Goal: Task Accomplishment & Management: Complete application form

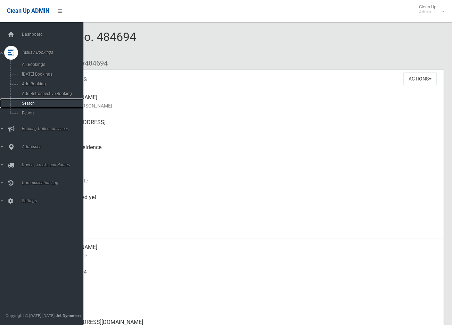
click at [23, 102] on span "Search" at bounding box center [52, 103] width 64 height 5
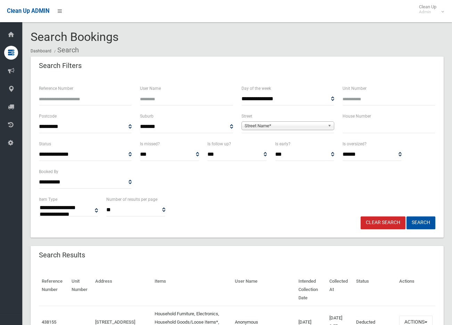
select select
click at [365, 125] on input "text" at bounding box center [388, 127] width 93 height 13
type input "**"
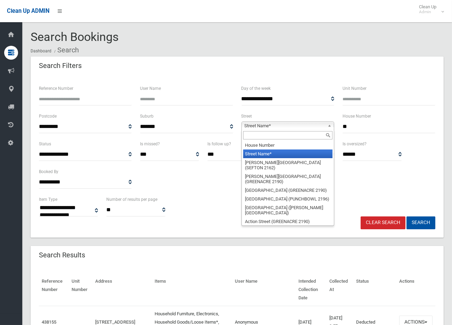
click at [295, 126] on span "Street Name*" at bounding box center [285, 126] width 80 height 8
click at [284, 136] on input "text" at bounding box center [287, 135] width 89 height 8
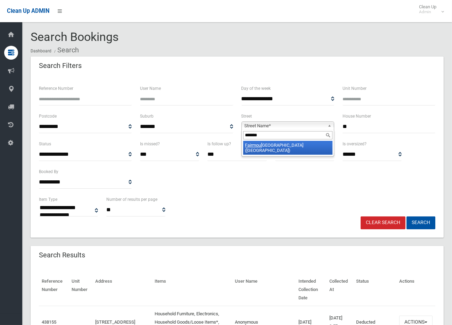
type input "*******"
click at [281, 148] on li "Fairmou nt Street (LAKEMBA 2195)" at bounding box center [287, 148] width 89 height 14
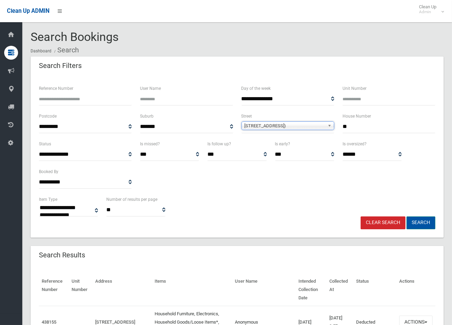
click at [427, 223] on button "Search" at bounding box center [420, 223] width 29 height 13
click at [358, 126] on input "**" at bounding box center [388, 127] width 93 height 13
type input "*****"
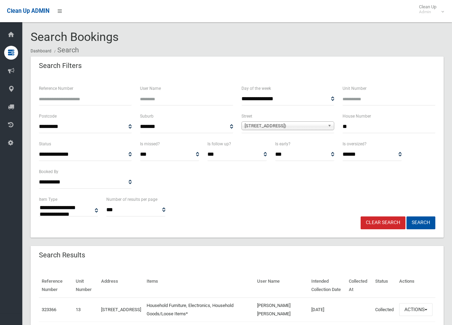
select select
click at [357, 127] on input "**" at bounding box center [388, 127] width 93 height 13
type input "*****"
click at [423, 223] on button "Search" at bounding box center [420, 223] width 29 height 13
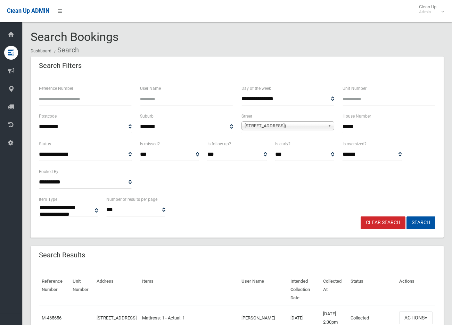
select select
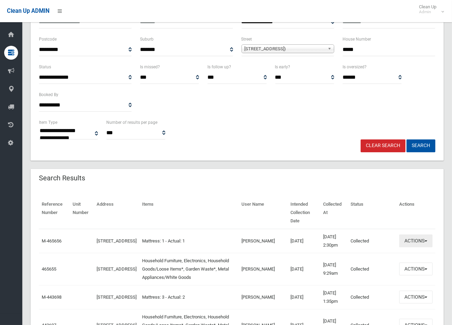
click at [416, 245] on button "Actions" at bounding box center [415, 241] width 33 height 13
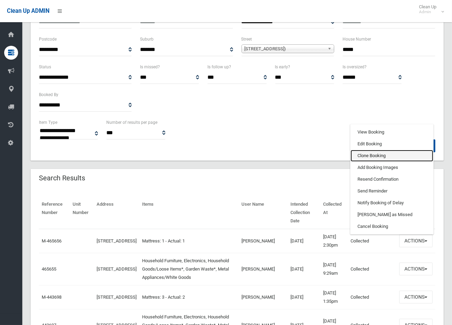
click at [377, 159] on link "Clone Booking" at bounding box center [391, 156] width 83 height 12
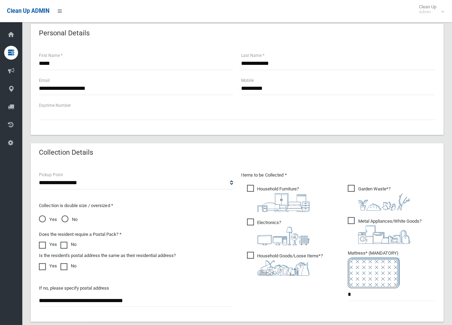
scroll to position [361, 0]
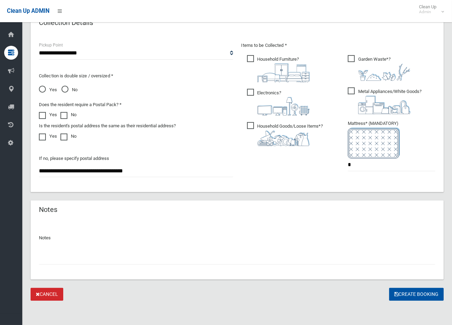
click at [49, 258] on input "text" at bounding box center [237, 258] width 396 height 13
drag, startPoint x: 131, startPoint y: 256, endPoint x: 135, endPoint y: 258, distance: 5.2
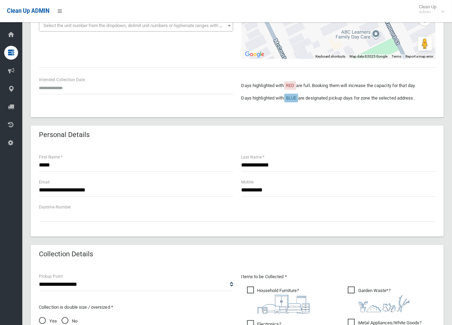
scroll to position [0, 0]
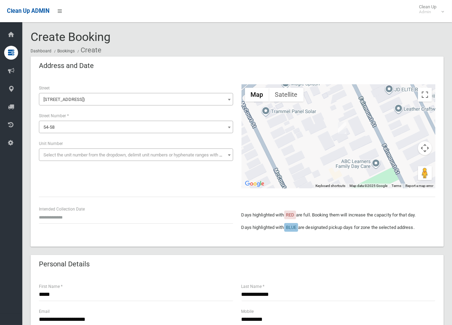
type input "**********"
click at [49, 217] on input "text" at bounding box center [136, 217] width 194 height 13
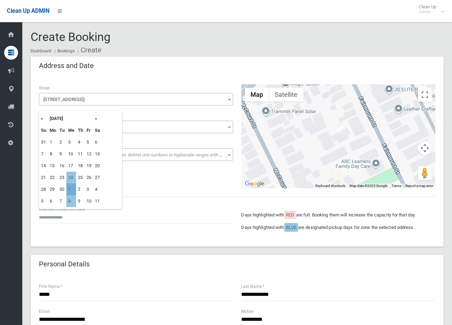
click at [69, 189] on td "1" at bounding box center [71, 190] width 10 height 12
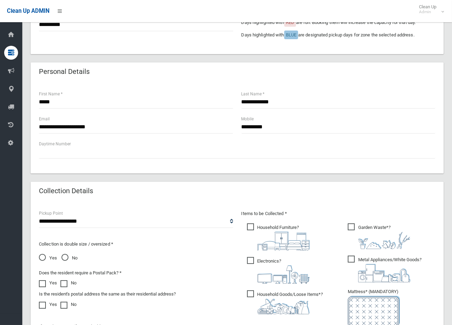
scroll to position [77, 0]
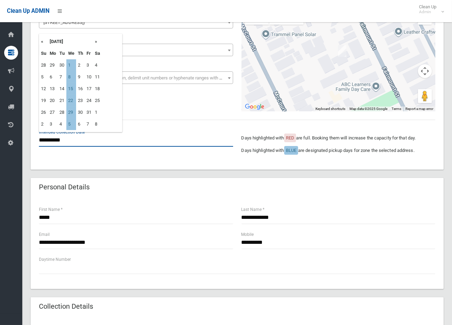
click at [54, 136] on input "**********" at bounding box center [136, 140] width 194 height 13
click at [41, 42] on th "«" at bounding box center [43, 42] width 9 height 12
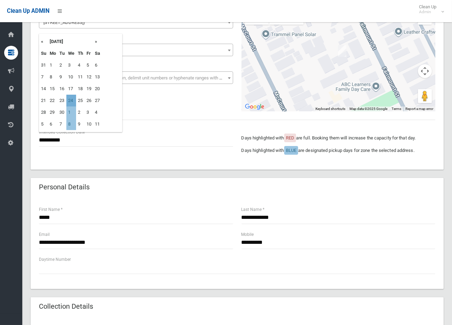
click at [73, 103] on td "24" at bounding box center [71, 101] width 10 height 12
type input "**********"
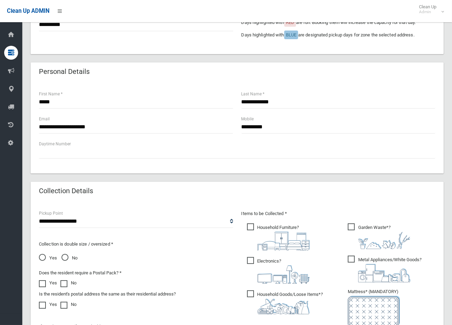
scroll to position [308, 0]
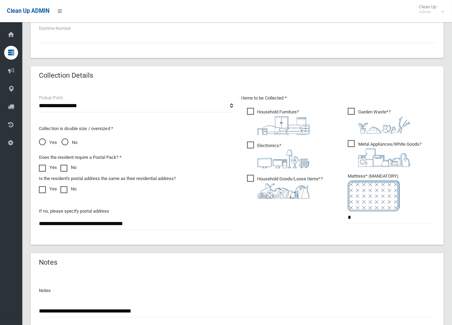
drag, startPoint x: 251, startPoint y: 112, endPoint x: 248, endPoint y: 128, distance: 15.9
click at [250, 113] on span "Household Furniture ?" at bounding box center [278, 121] width 63 height 27
click at [249, 144] on span "Electronics ?" at bounding box center [278, 155] width 63 height 27
click at [250, 176] on span "Household Goods/Loose Items* ?" at bounding box center [285, 187] width 76 height 24
click at [352, 109] on span "Garden Waste* ?" at bounding box center [379, 121] width 63 height 26
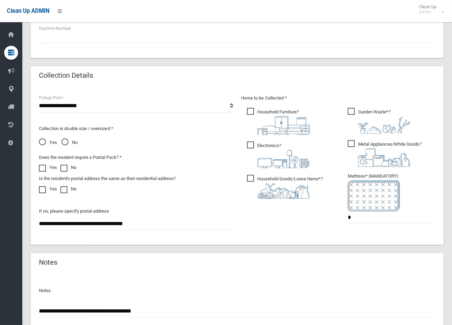
click at [350, 143] on span "Metal Appliances/White Goods ?" at bounding box center [385, 153] width 74 height 27
drag, startPoint x: 355, startPoint y: 218, endPoint x: 347, endPoint y: 219, distance: 8.4
click at [347, 219] on ul "Garden Waste* ? *" at bounding box center [388, 168] width 93 height 123
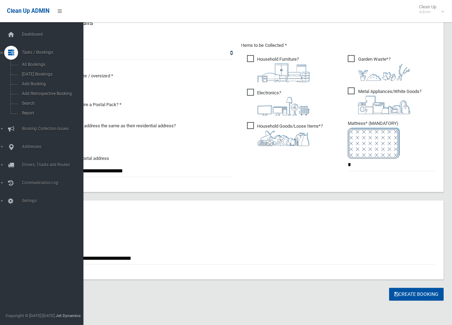
drag, startPoint x: 169, startPoint y: 260, endPoint x: 11, endPoint y: 265, distance: 158.5
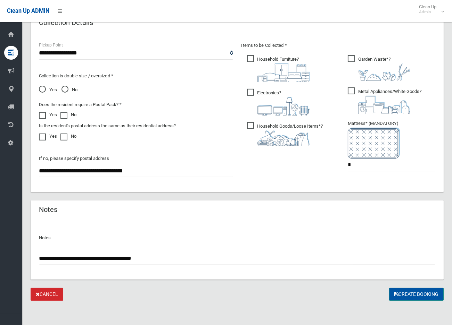
click at [415, 294] on button "Create Booking" at bounding box center [416, 294] width 55 height 13
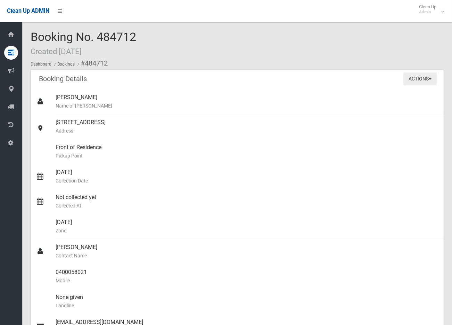
click at [425, 77] on button "Actions" at bounding box center [419, 79] width 33 height 13
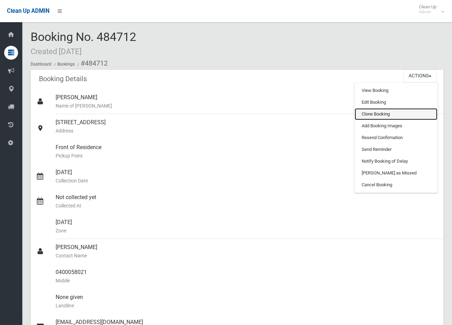
click at [368, 115] on link "Clone Booking" at bounding box center [396, 114] width 83 height 12
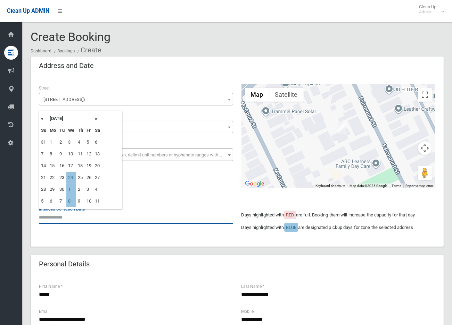
click at [57, 217] on input "text" at bounding box center [136, 217] width 194 height 13
click at [96, 117] on th "»" at bounding box center [97, 119] width 9 height 12
click at [96, 119] on th "»" at bounding box center [97, 119] width 9 height 12
click at [73, 167] on td "17" at bounding box center [71, 166] width 10 height 12
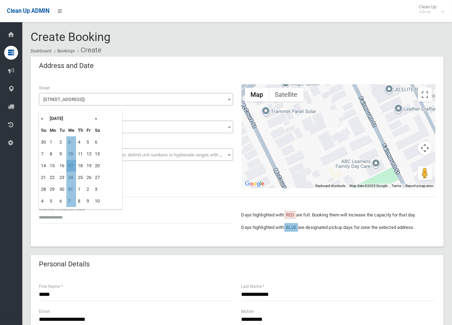
type input "**********"
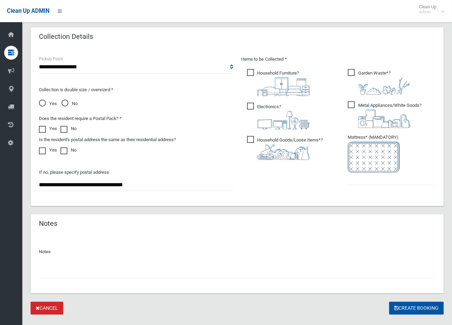
scroll to position [361, 0]
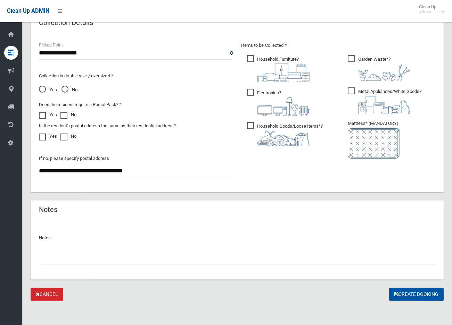
click at [58, 256] on input "text" at bounding box center [237, 258] width 396 height 13
click at [380, 169] on input "text" at bounding box center [392, 165] width 88 height 13
type input "*"
click at [46, 258] on input "text" at bounding box center [237, 258] width 396 height 13
paste input "**********"
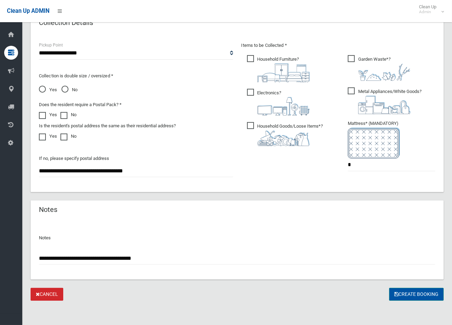
type input "**********"
click at [424, 293] on button "Create Booking" at bounding box center [416, 294] width 55 height 13
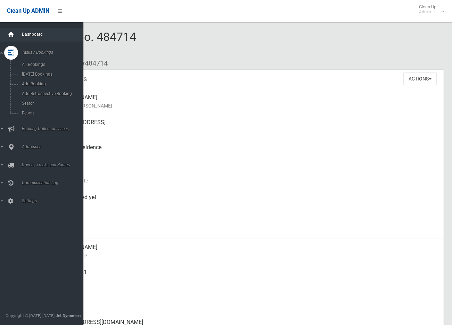
click at [11, 33] on icon at bounding box center [11, 35] width 8 height 14
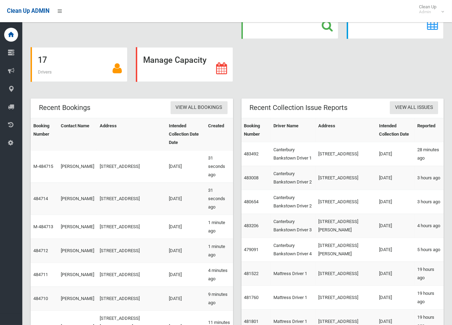
scroll to position [116, 0]
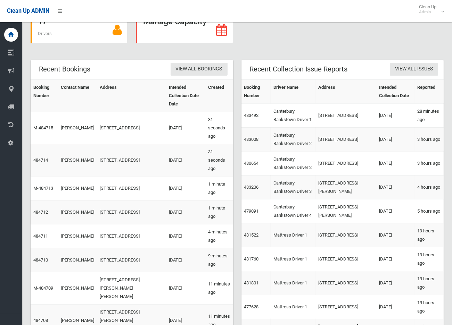
click at [42, 151] on td "484714" at bounding box center [44, 160] width 27 height 32
drag, startPoint x: 42, startPoint y: 151, endPoint x: 43, endPoint y: 145, distance: 6.7
click at [43, 158] on link "484714" at bounding box center [40, 160] width 15 height 5
click at [134, 156] on td "[STREET_ADDRESS]" at bounding box center [131, 160] width 69 height 32
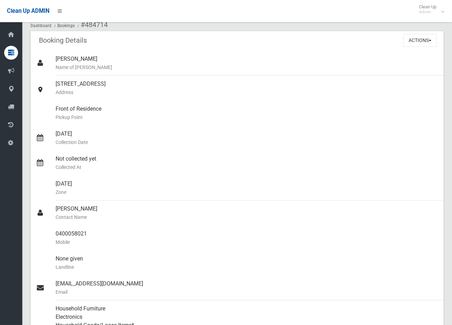
scroll to position [77, 0]
